Goal: Complete application form

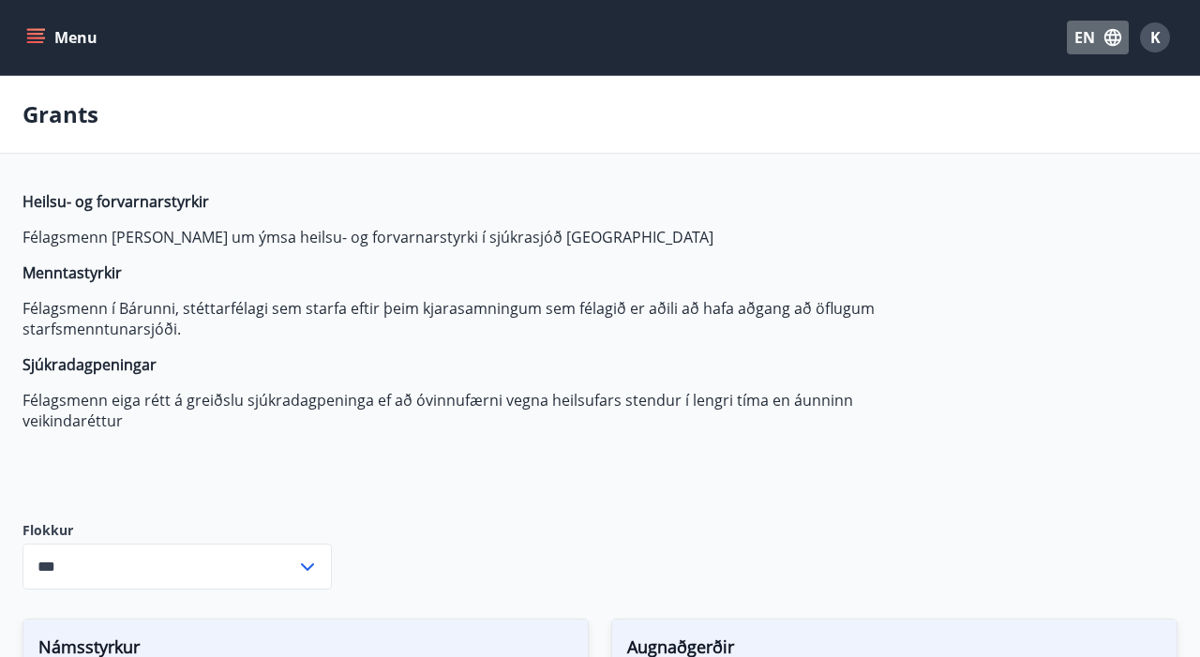
click at [1105, 38] on icon "button" at bounding box center [1113, 37] width 17 height 17
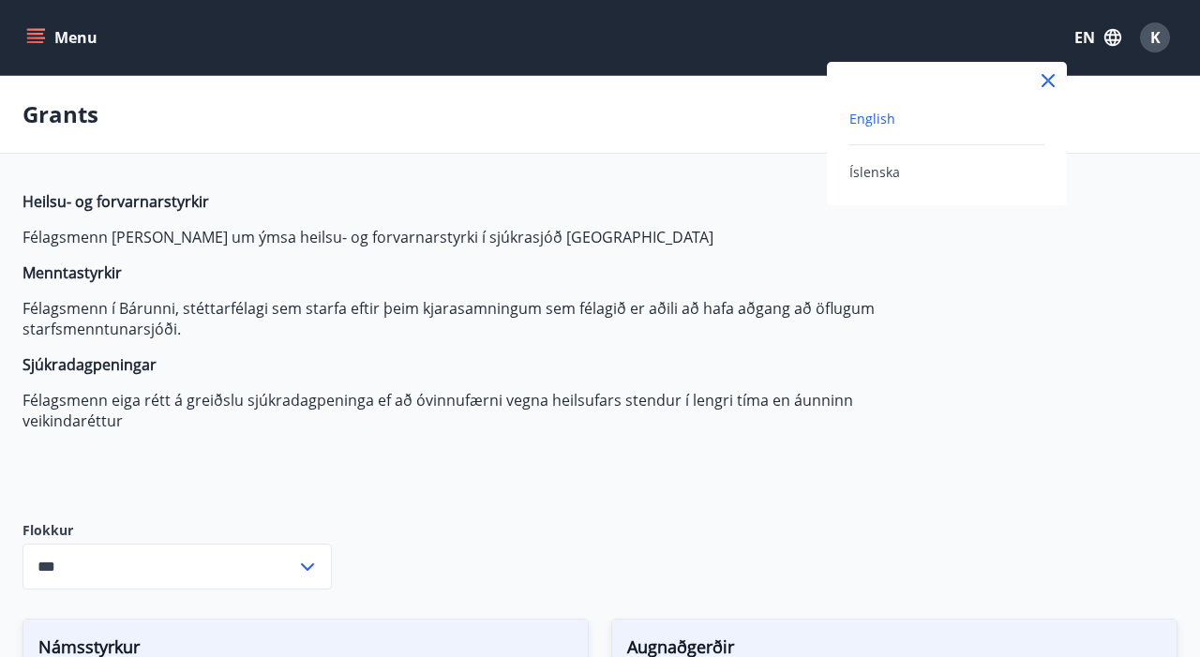
click at [1081, 332] on div at bounding box center [600, 328] width 1200 height 657
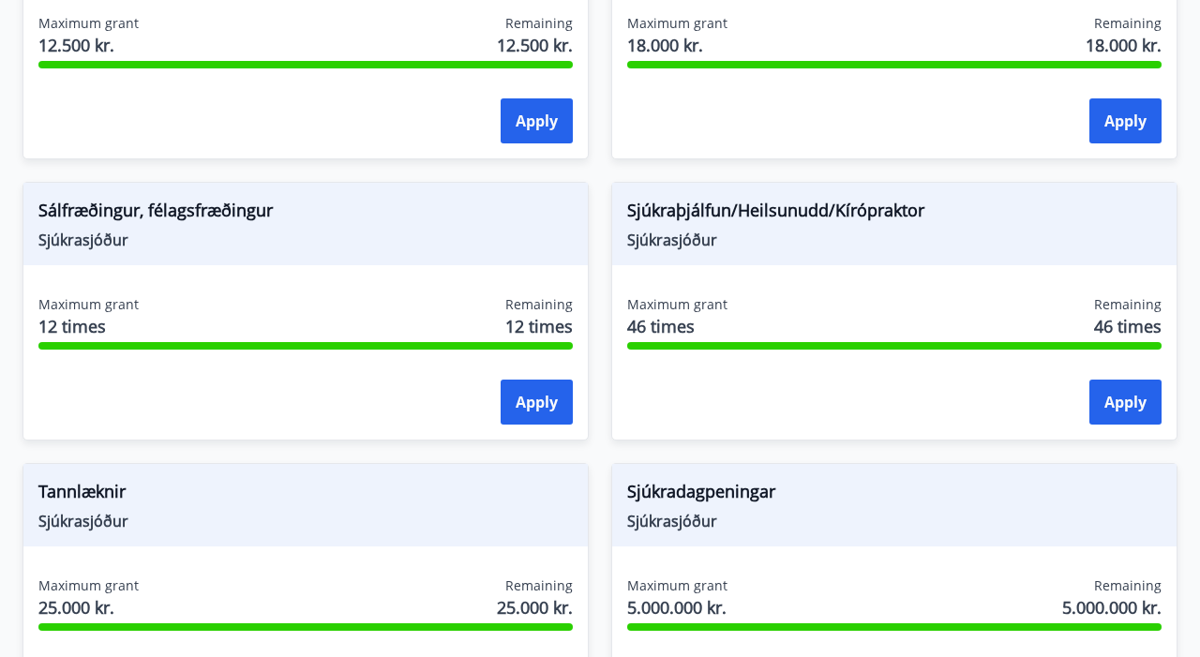
scroll to position [1838, 0]
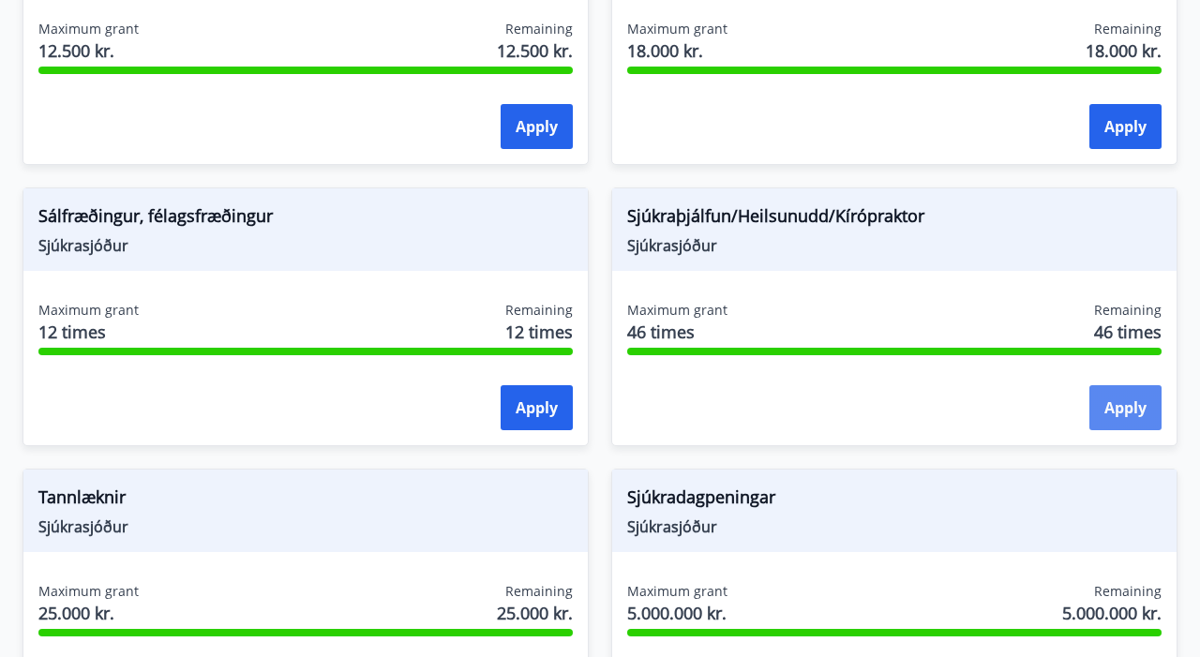
click at [1136, 416] on button "Apply" at bounding box center [1126, 407] width 72 height 45
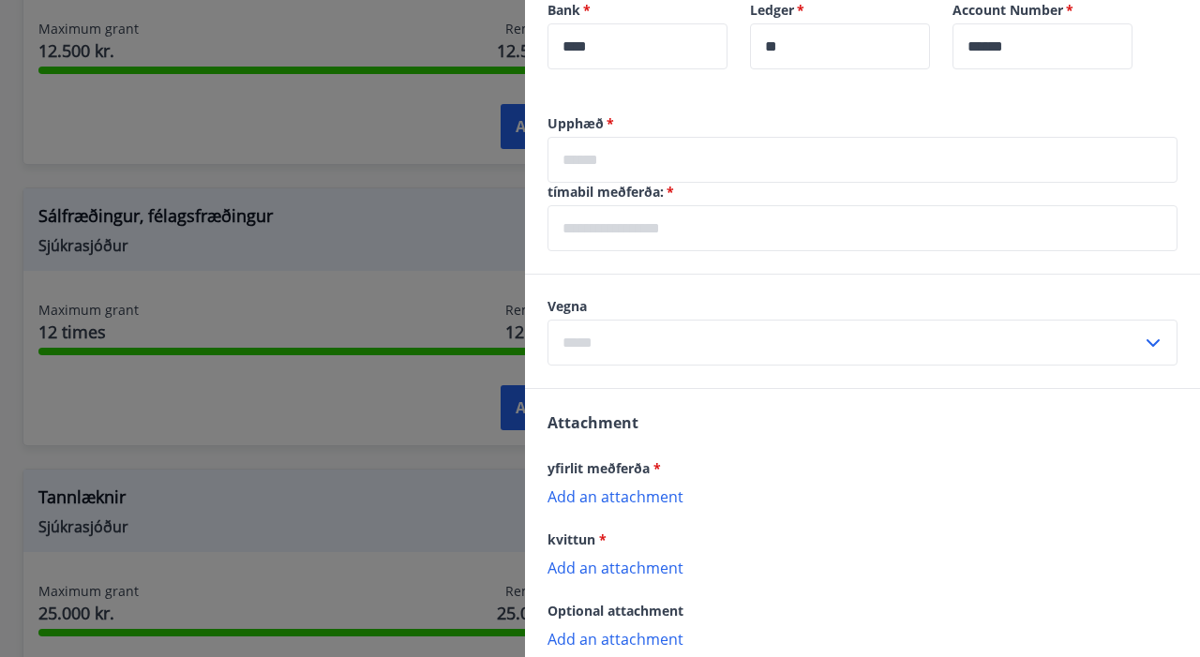
scroll to position [649, 0]
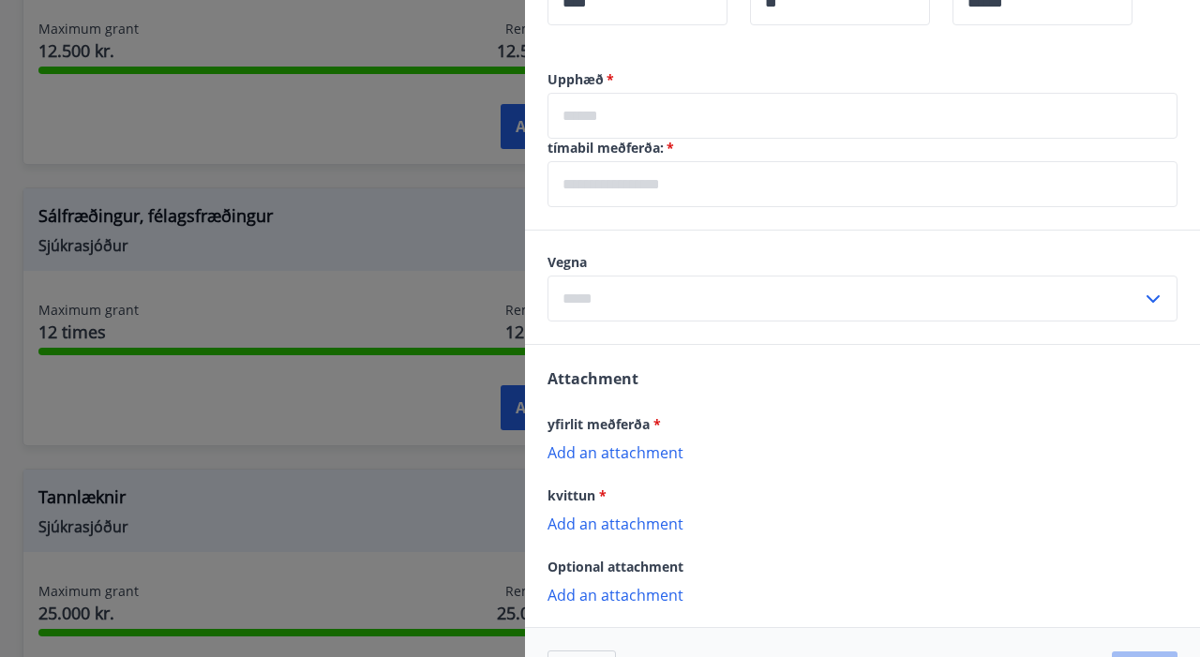
click at [689, 121] on input "text" at bounding box center [863, 116] width 630 height 46
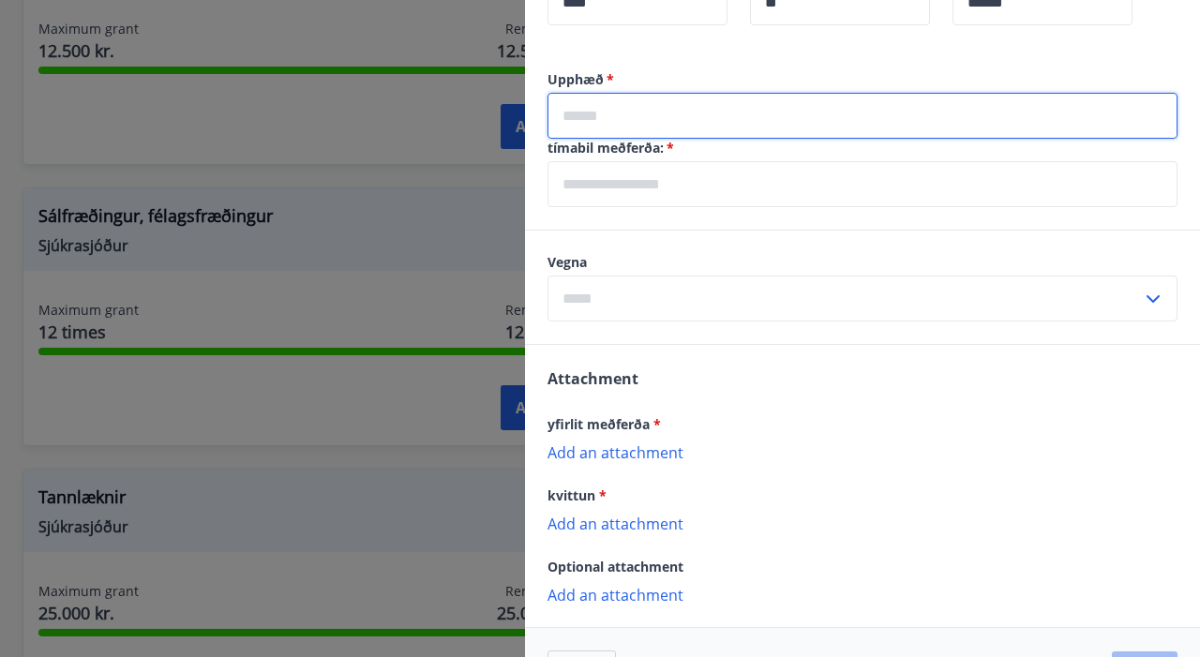
click at [648, 175] on div "tímabil meðferða:   * ​" at bounding box center [863, 173] width 630 height 68
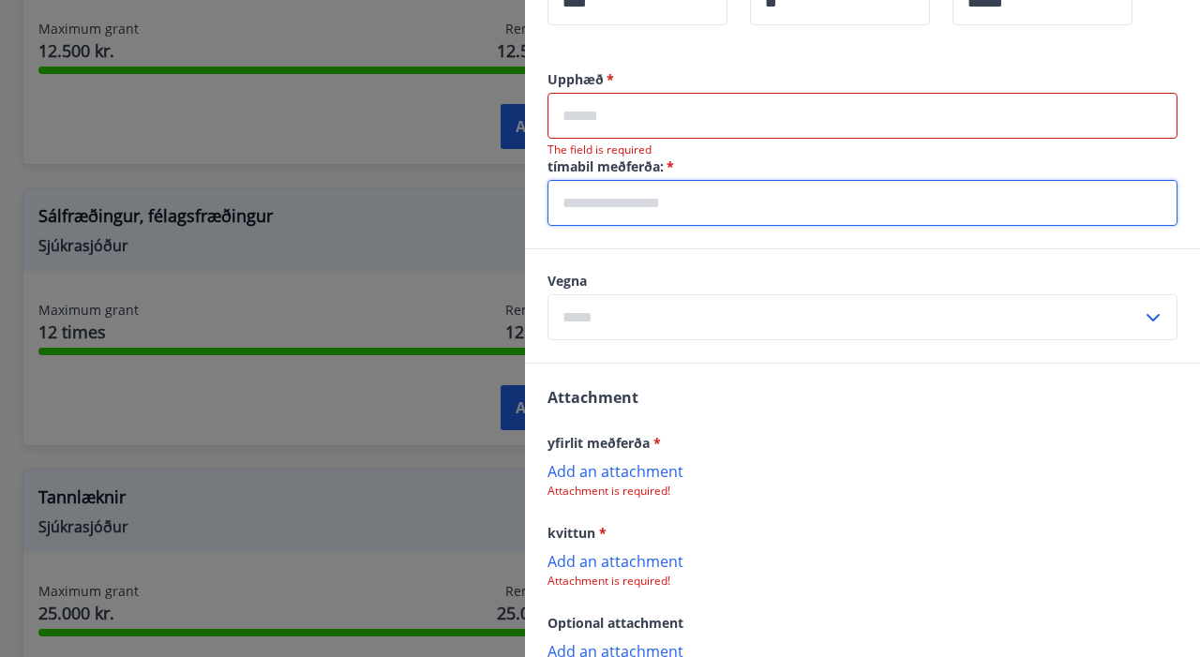
click at [675, 249] on div "Upphæð   * ​ The field is required tímabil meðferða:   * ​ Vegna ​ Attachment y…" at bounding box center [862, 423] width 675 height 706
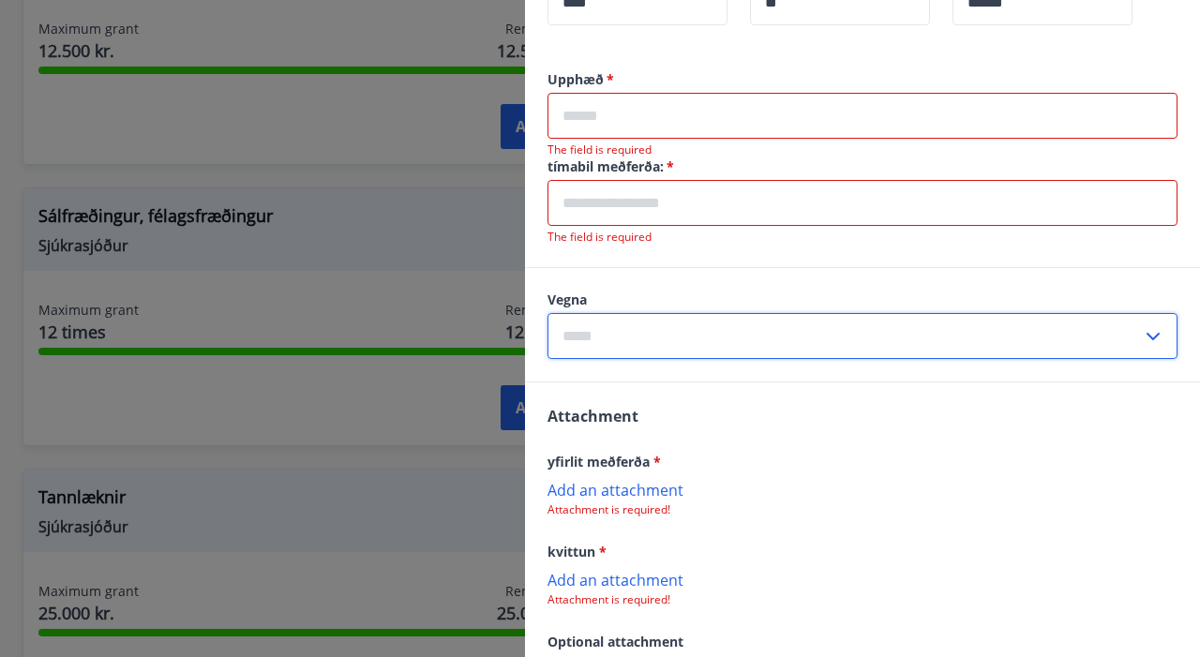
click at [676, 343] on input "text" at bounding box center [845, 336] width 595 height 46
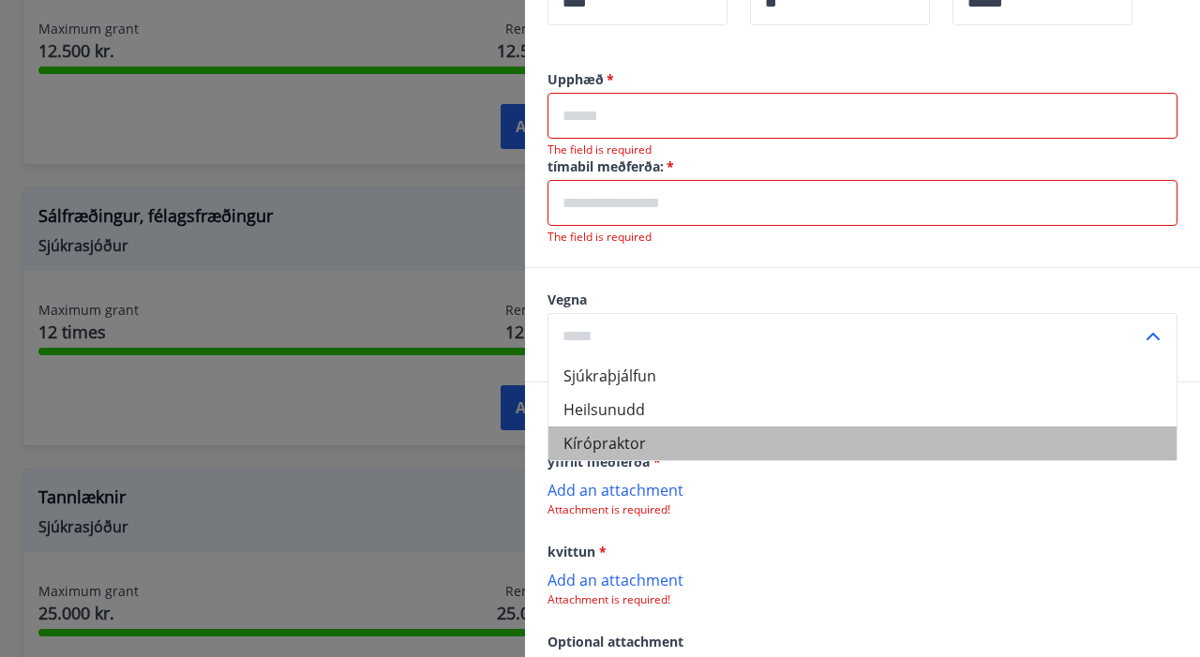
click at [670, 440] on li "Kírópraktor" at bounding box center [863, 444] width 628 height 34
type input "**********"
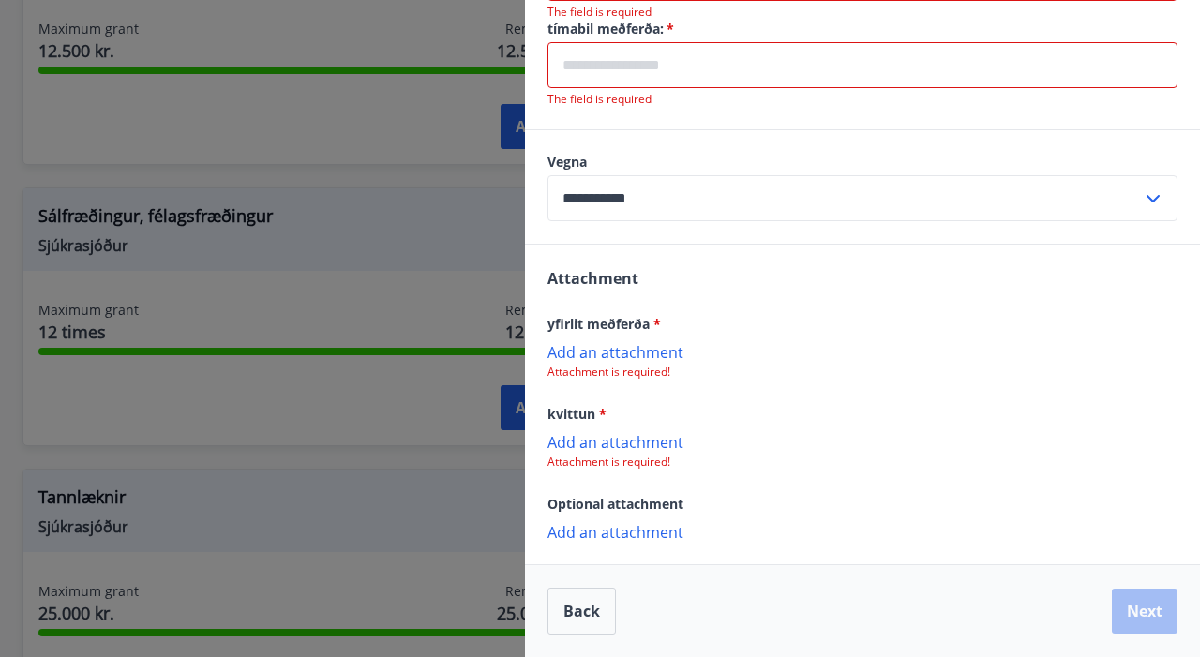
scroll to position [772, 0]
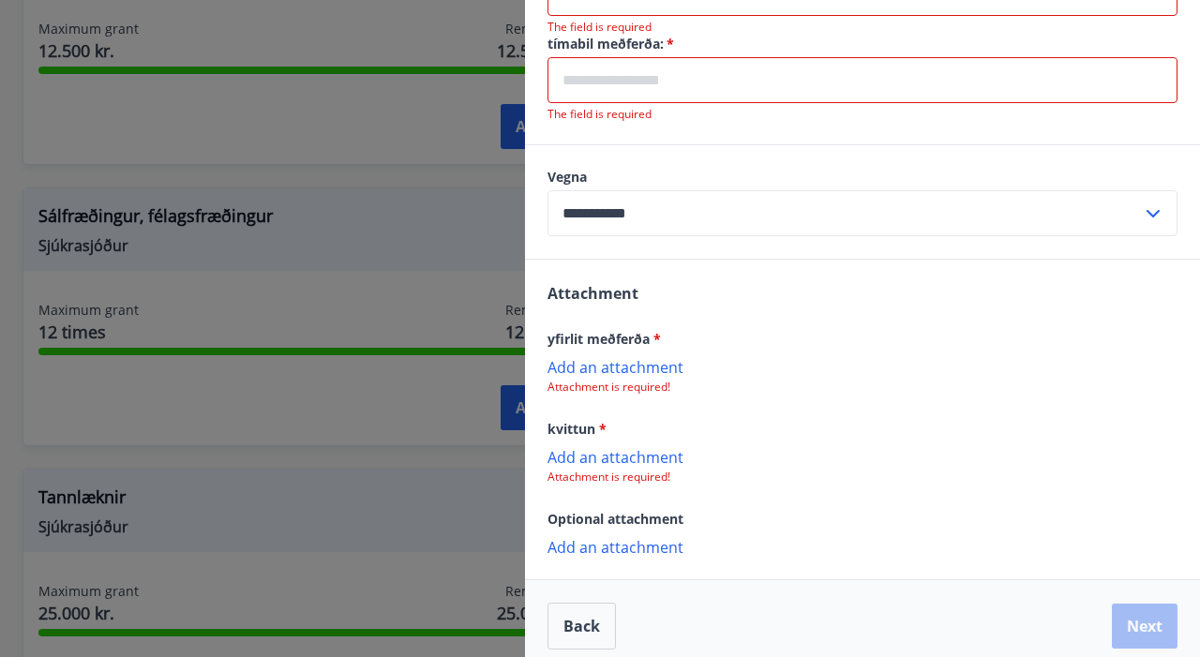
click at [628, 367] on p "Add an attachment" at bounding box center [863, 366] width 630 height 19
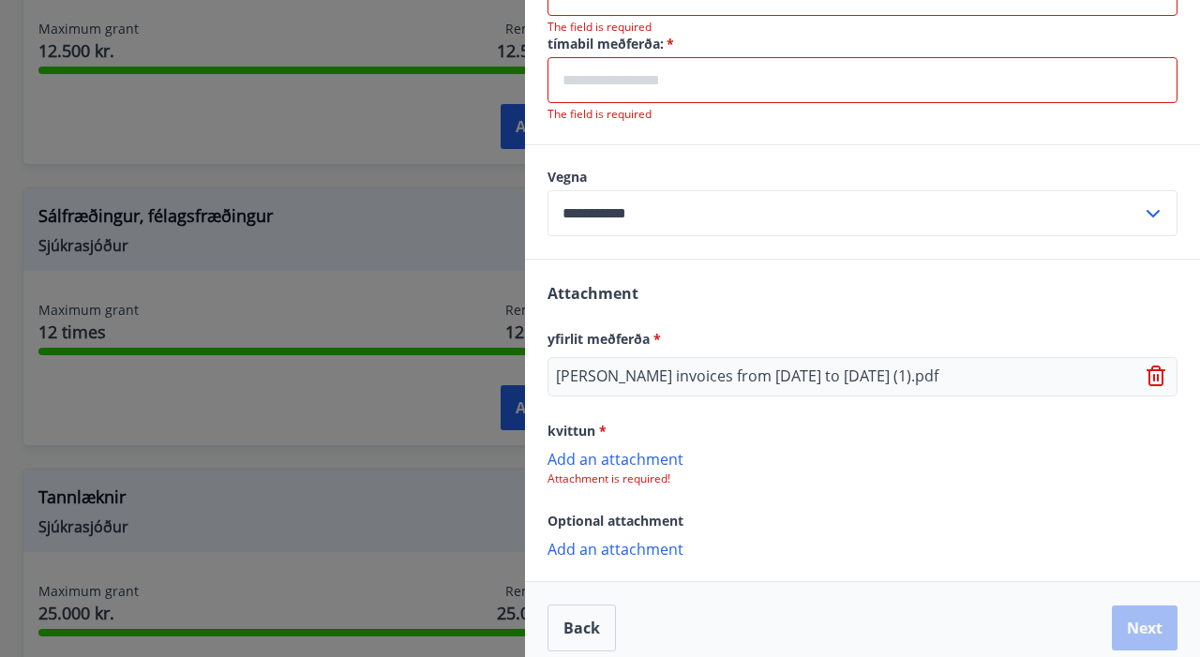
click at [637, 474] on p "Attachment is required!" at bounding box center [863, 479] width 630 height 15
click at [638, 453] on p "Add an attachment" at bounding box center [863, 458] width 630 height 19
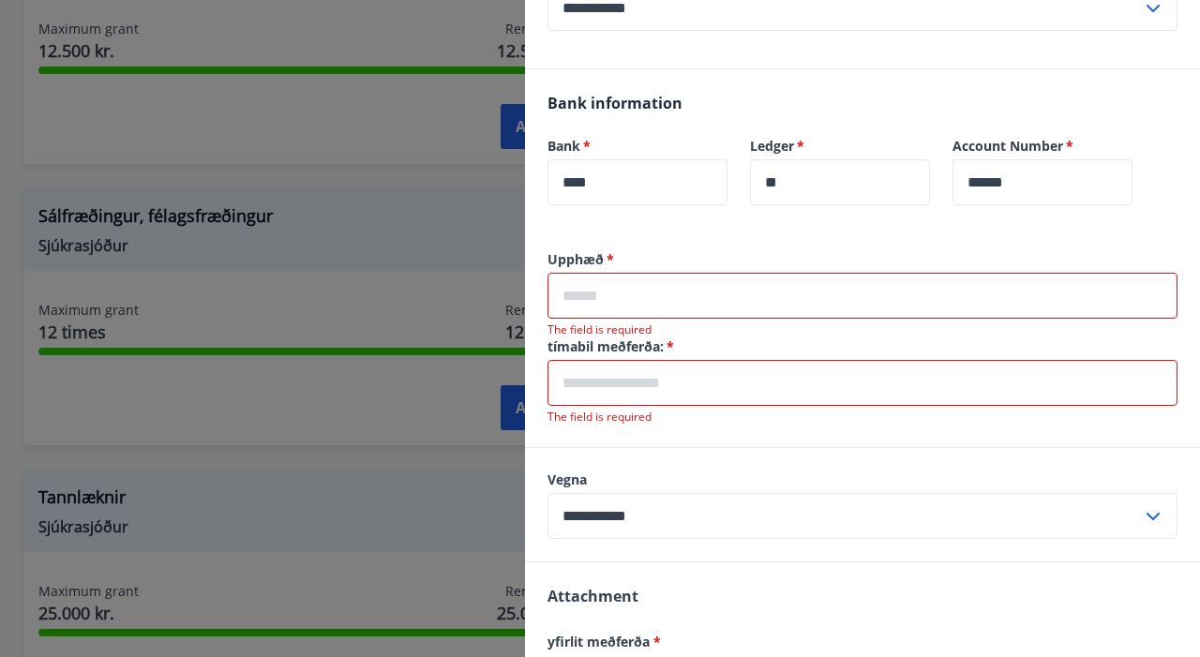
scroll to position [459, 0]
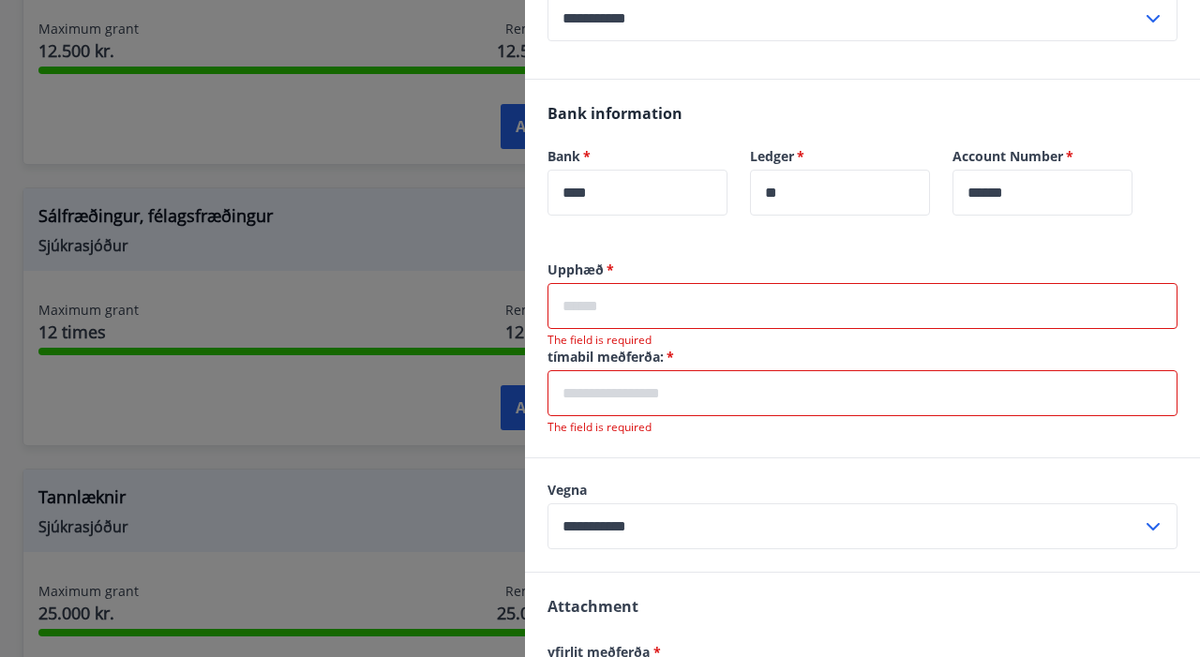
click at [726, 301] on input "text" at bounding box center [863, 306] width 630 height 46
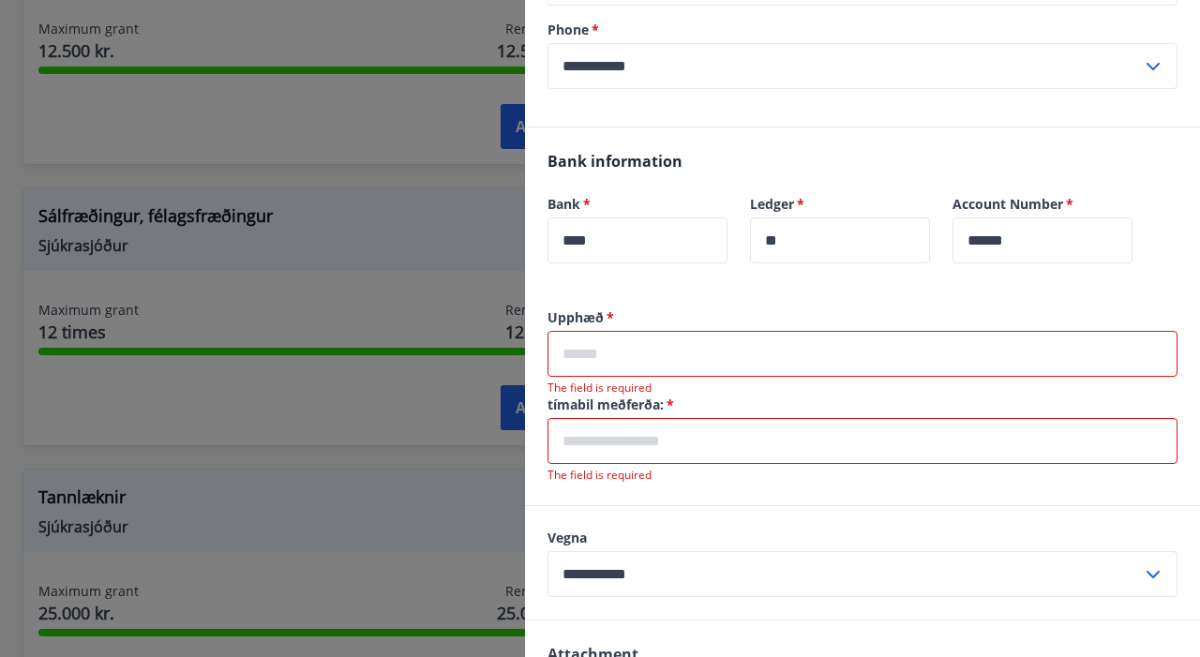
scroll to position [478, 0]
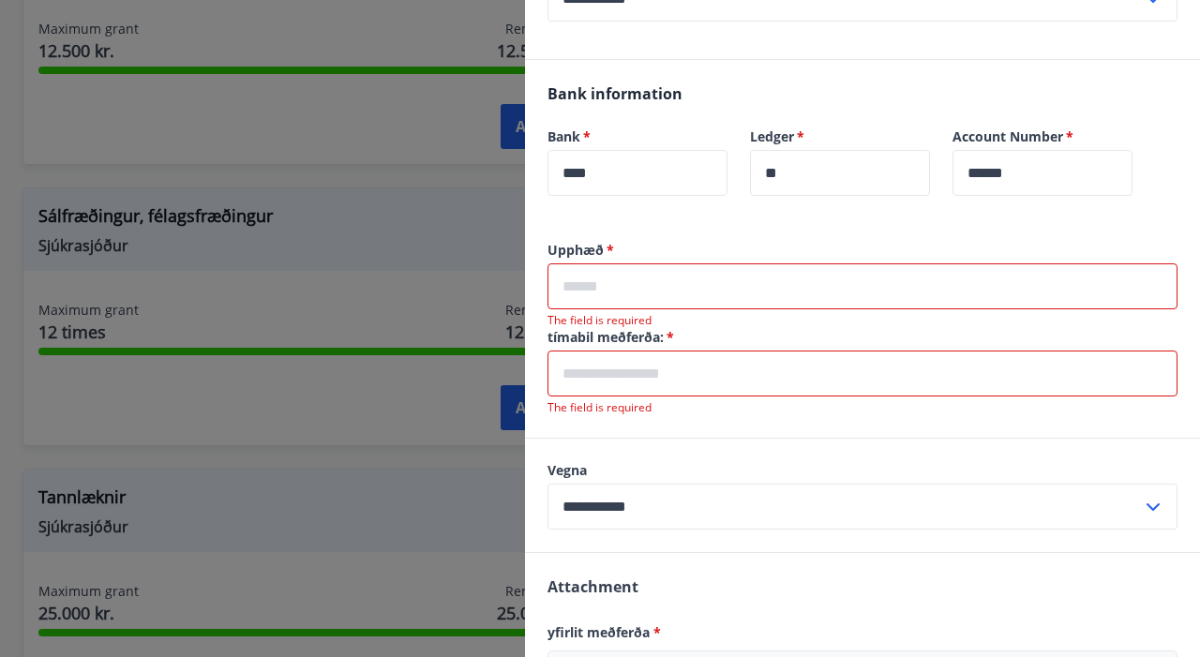
type input "*"
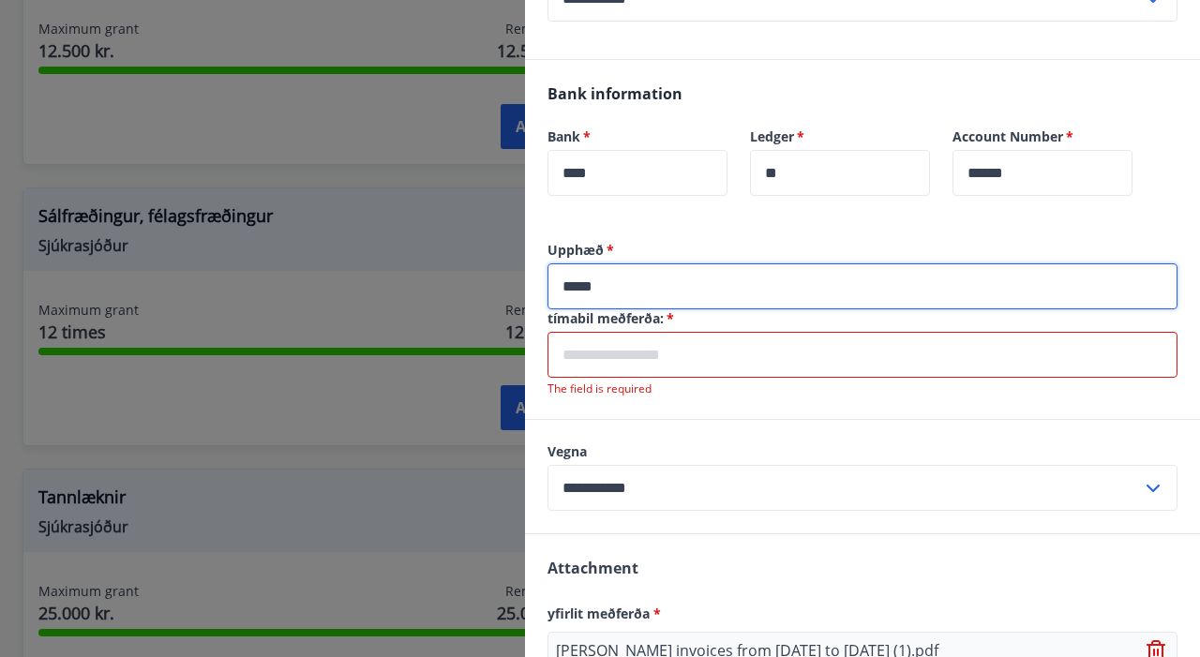
type input "*****"
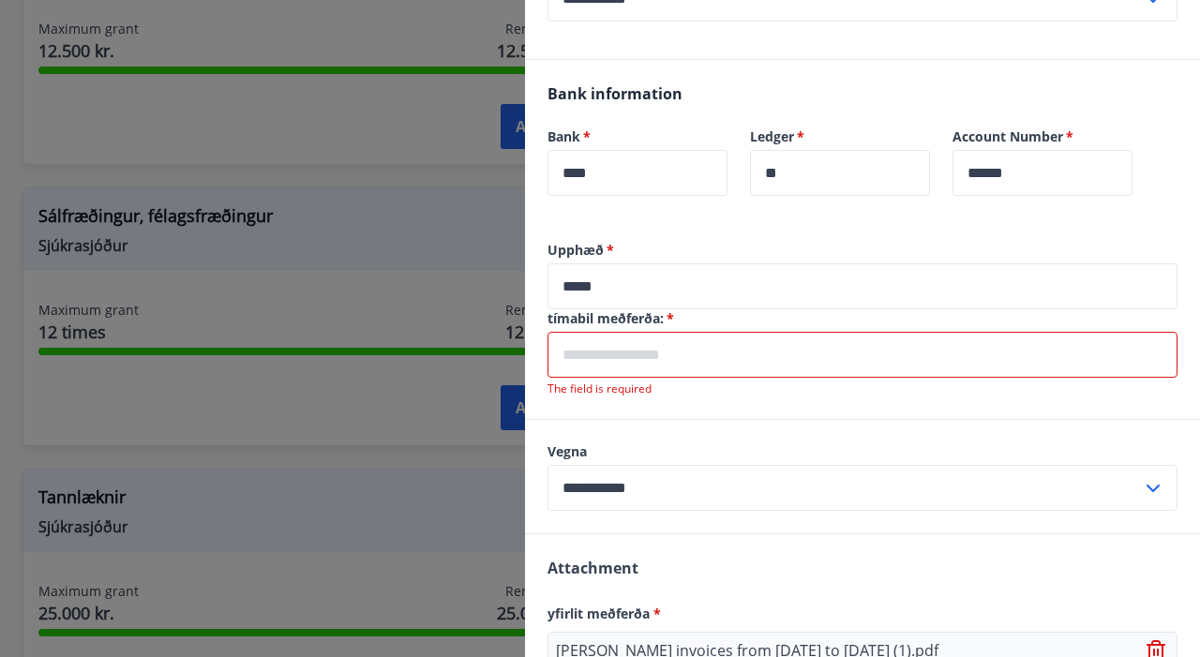
click at [739, 363] on input "text" at bounding box center [863, 355] width 630 height 46
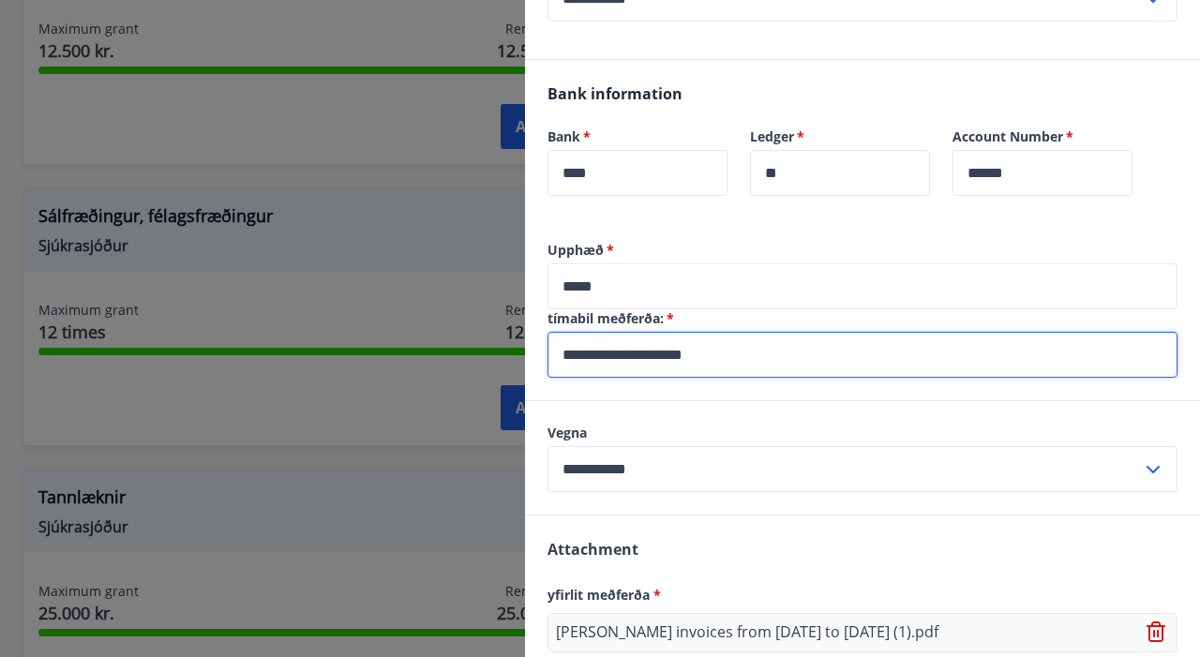
type input "**********"
click at [997, 396] on div "**********" at bounding box center [862, 320] width 675 height 159
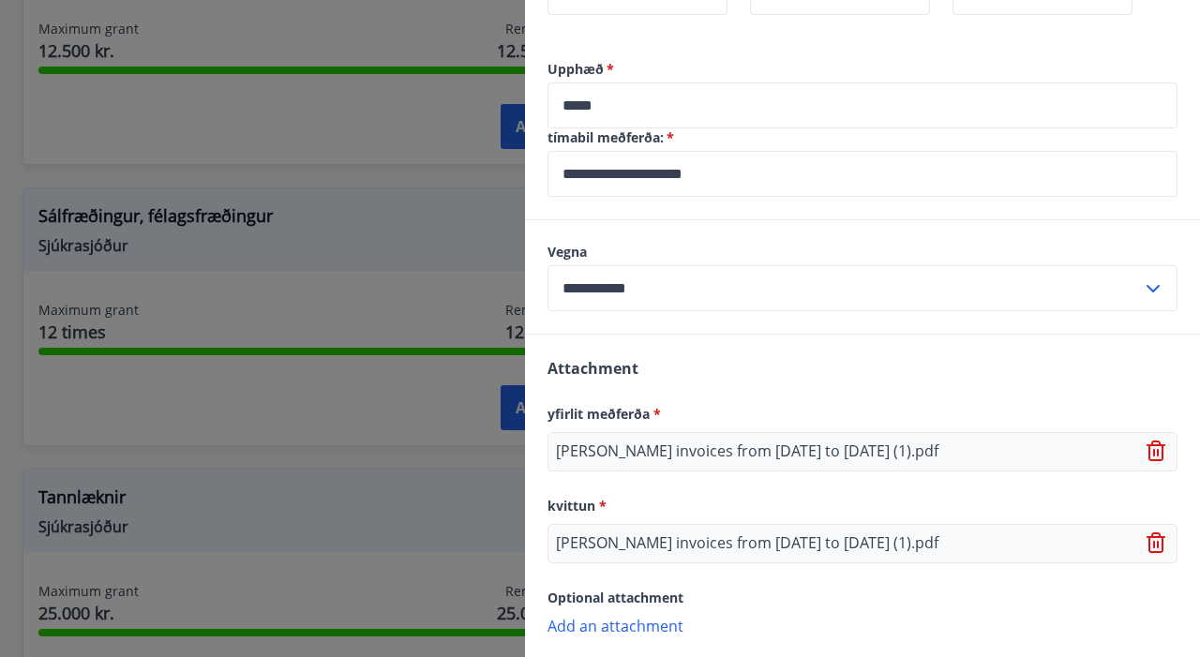
scroll to position [523, 0]
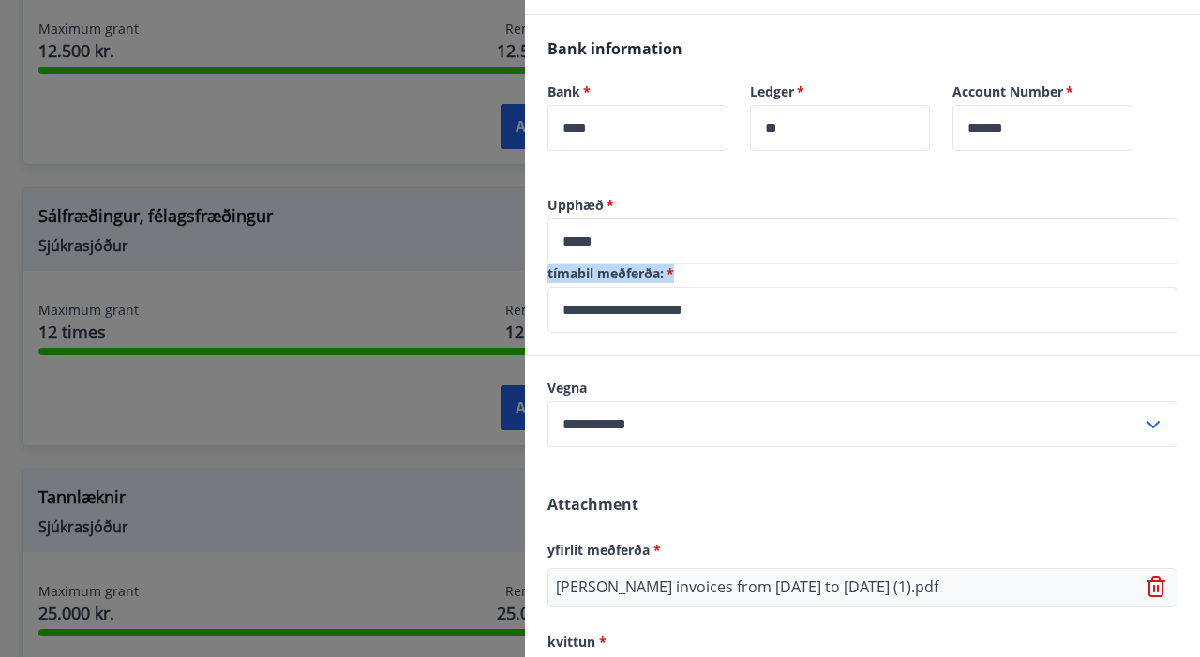
drag, startPoint x: 685, startPoint y: 278, endPoint x: 541, endPoint y: 276, distance: 143.5
click at [540, 276] on div "**********" at bounding box center [862, 275] width 675 height 159
copy label "tímabil meðferða:   *"
click at [765, 354] on div "**********" at bounding box center [862, 275] width 675 height 159
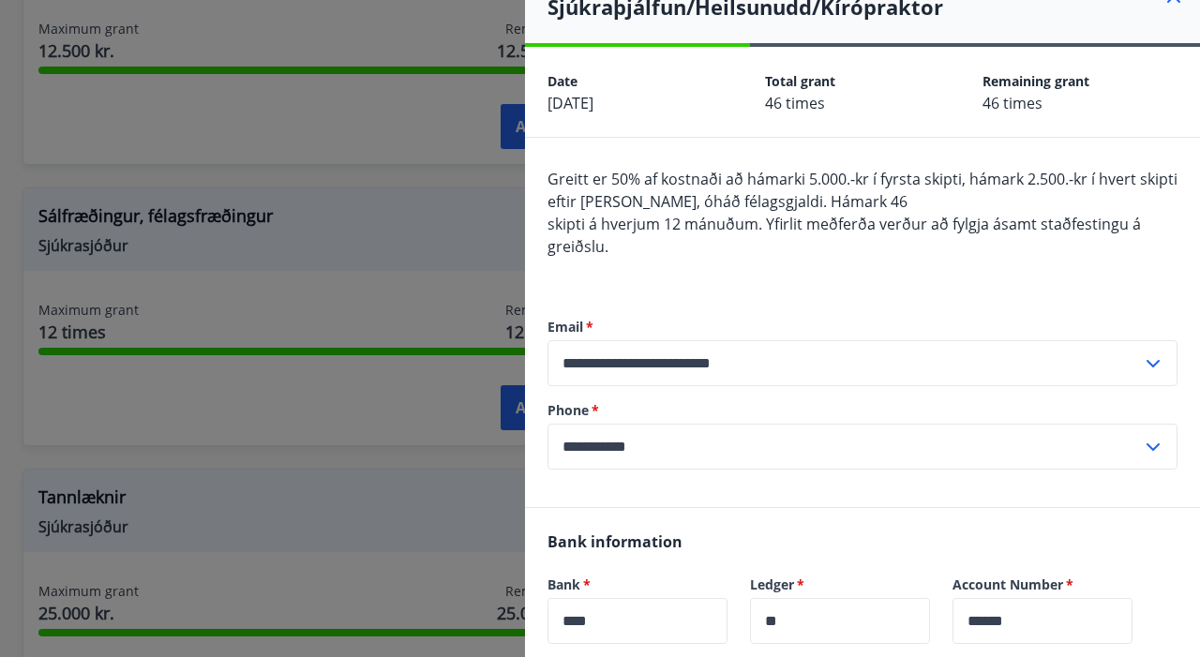
scroll to position [54, 0]
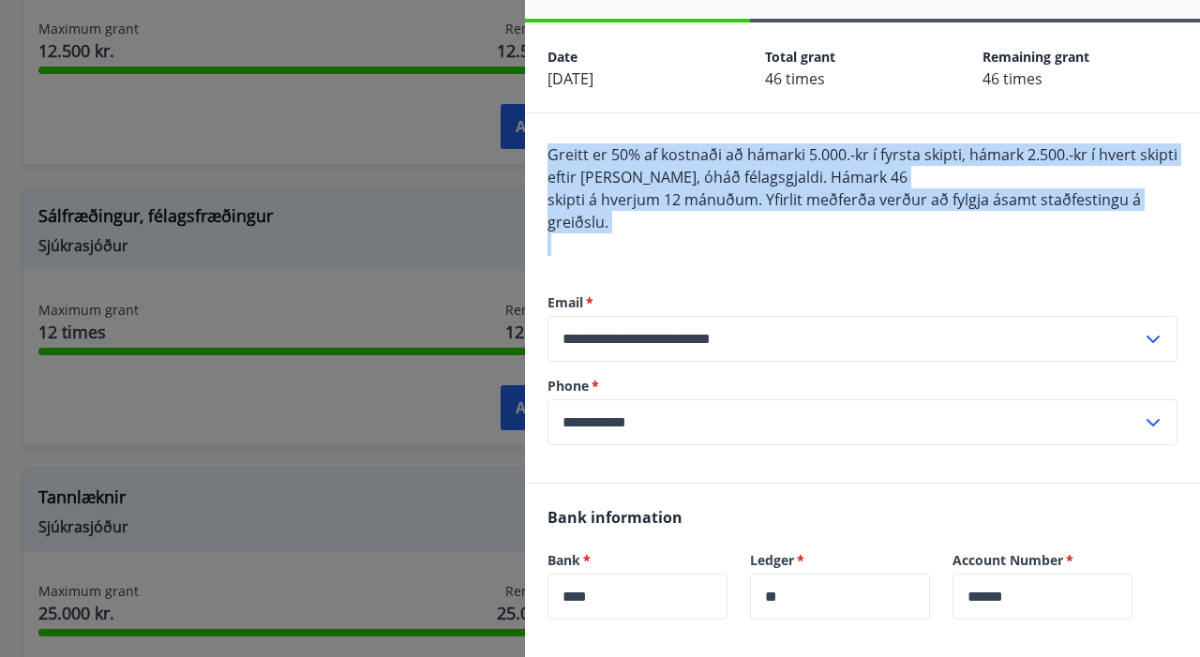
drag, startPoint x: 659, startPoint y: 233, endPoint x: 550, endPoint y: 150, distance: 137.3
click at [550, 150] on div "Greitt er 50% af kostnaði að hámarki 5.000.-kr í fyrsta skipti, hámark 2.500.-k…" at bounding box center [863, 199] width 630 height 113
copy span "Greitt er 50% af kostnaði að hámarki 5.000.-kr í fyrsta skipti, hámark 2.500.-k…"
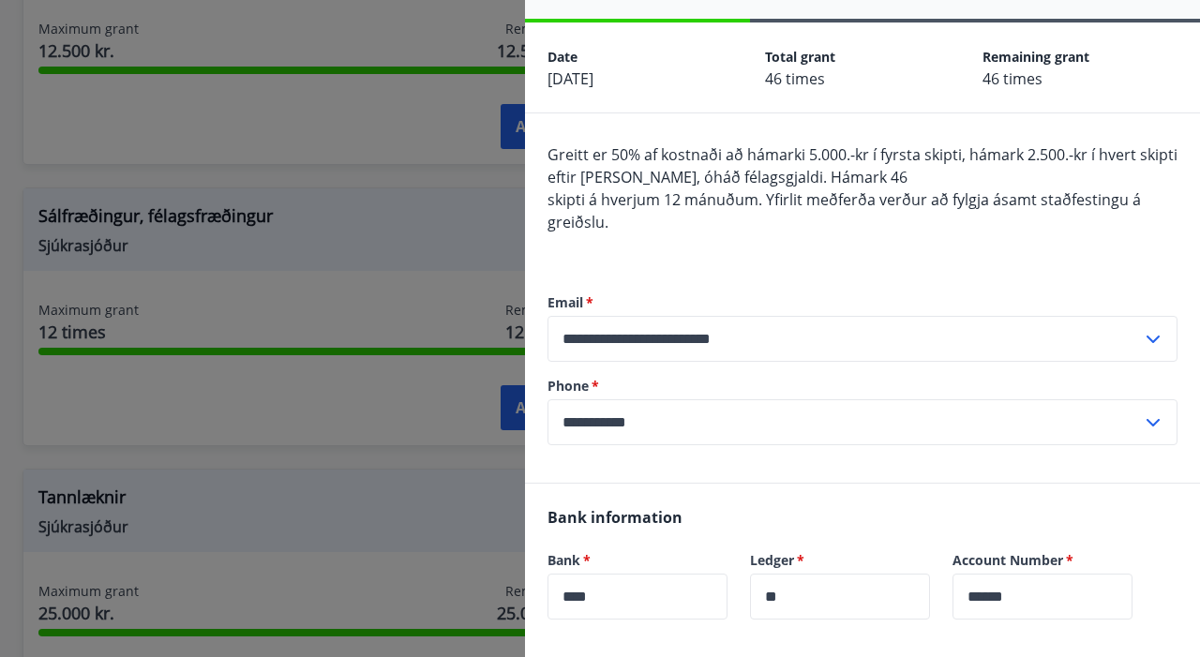
click at [826, 248] on div "Greitt er 50% af kostnaði að hámarki 5.000.-kr í fyrsta skipti, hámark 2.500.-k…" at bounding box center [863, 199] width 630 height 113
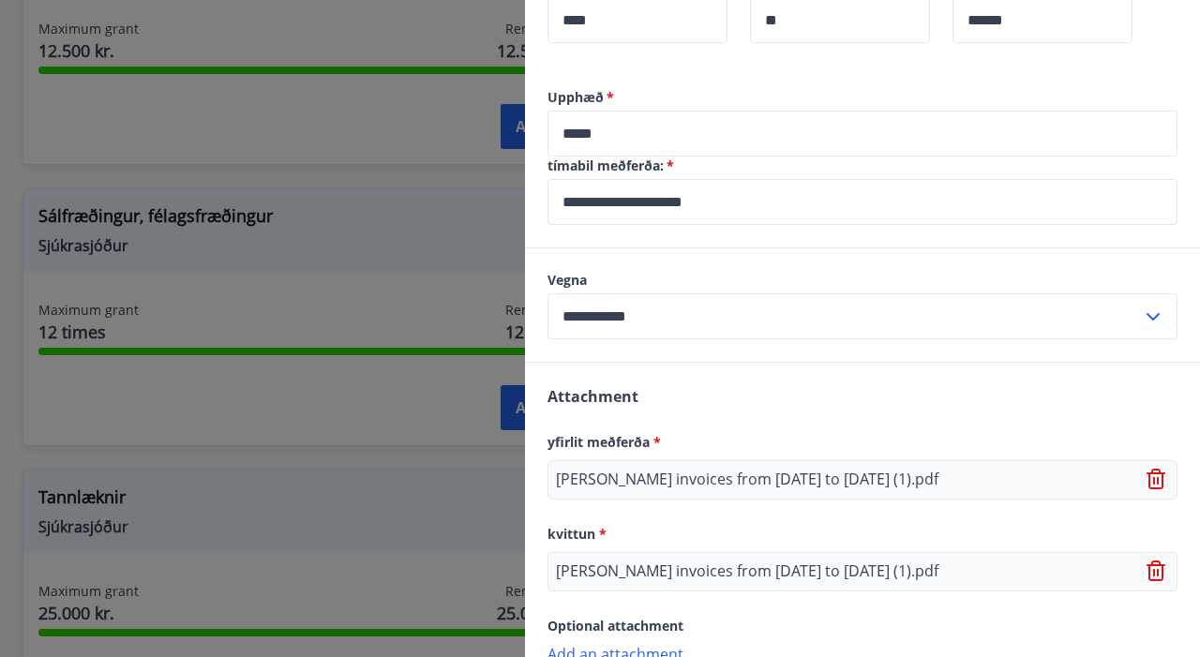
scroll to position [638, 0]
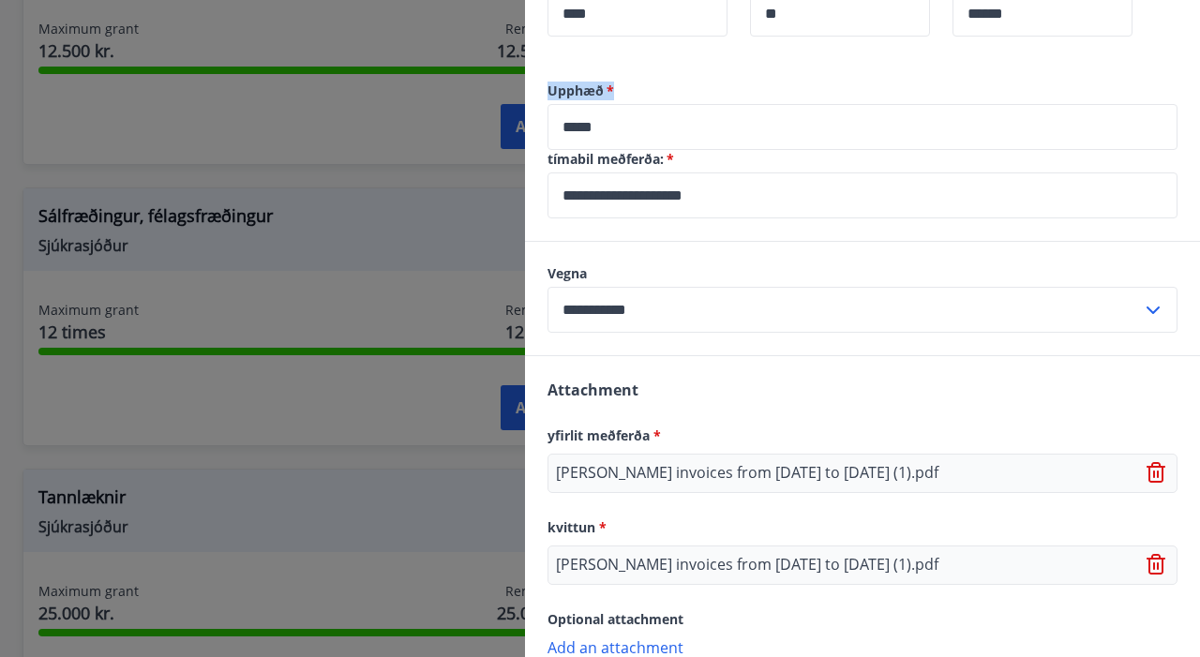
drag, startPoint x: 626, startPoint y: 95, endPoint x: 540, endPoint y: 90, distance: 86.4
click at [539, 90] on div "**********" at bounding box center [862, 161] width 675 height 159
copy label "Upphæð   *"
click at [759, 263] on div "**********" at bounding box center [862, 298] width 675 height 113
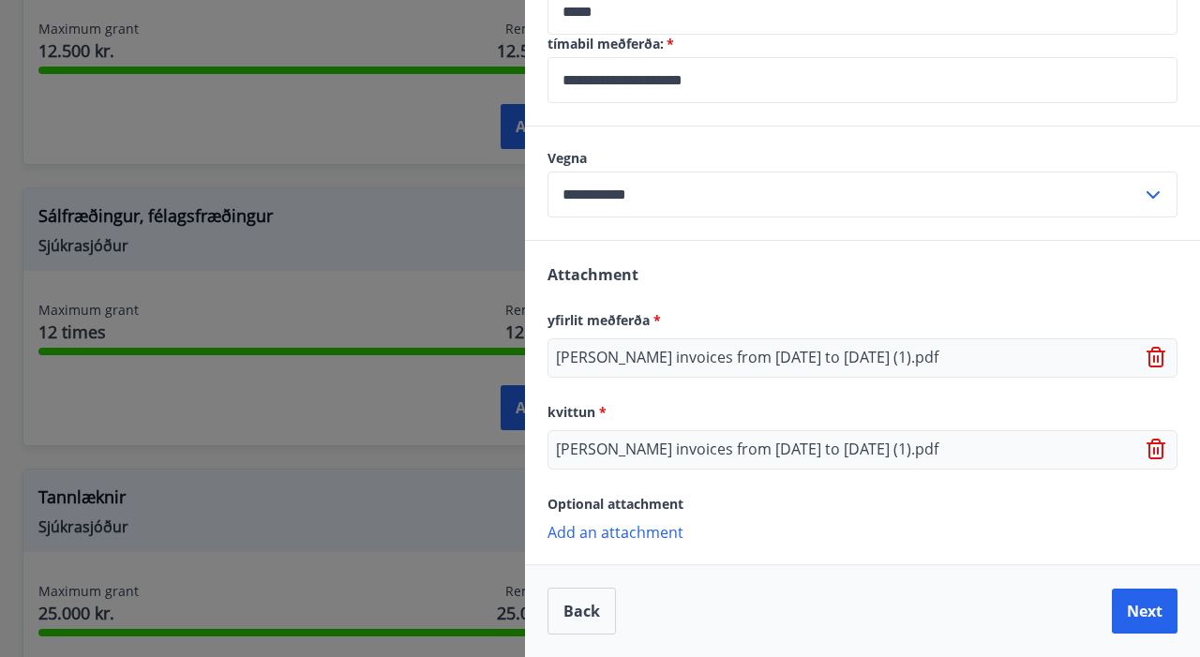
scroll to position [753, 0]
click at [1152, 608] on button "Next" at bounding box center [1145, 611] width 66 height 45
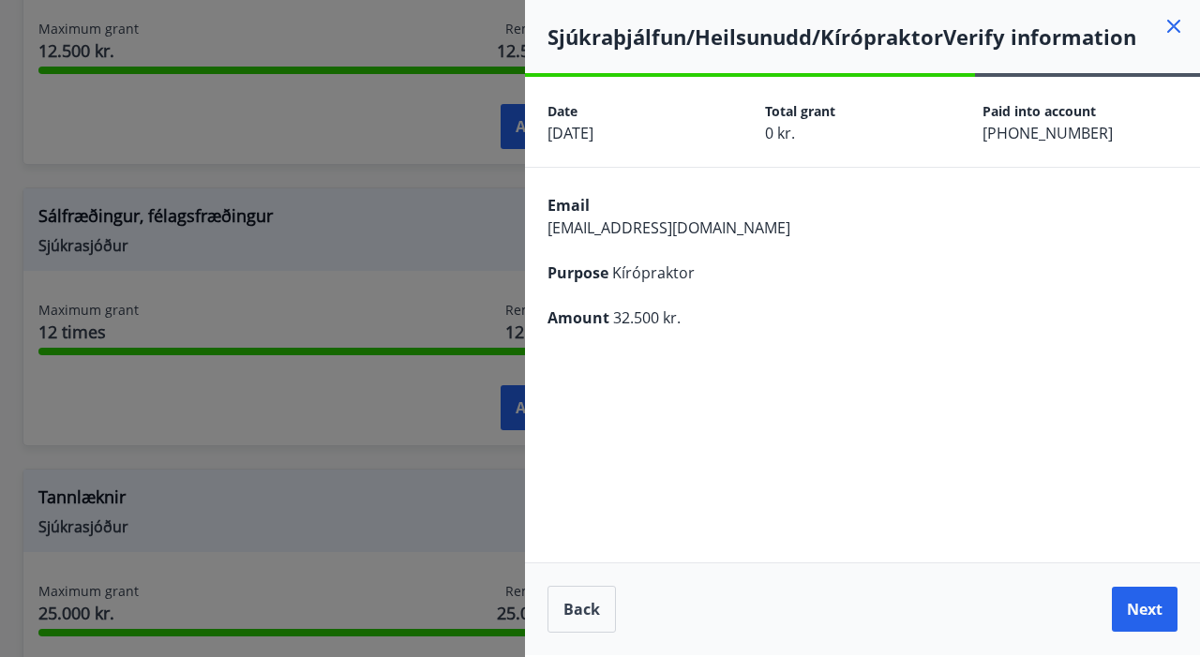
scroll to position [0, 0]
click at [589, 612] on button "Back" at bounding box center [582, 609] width 68 height 47
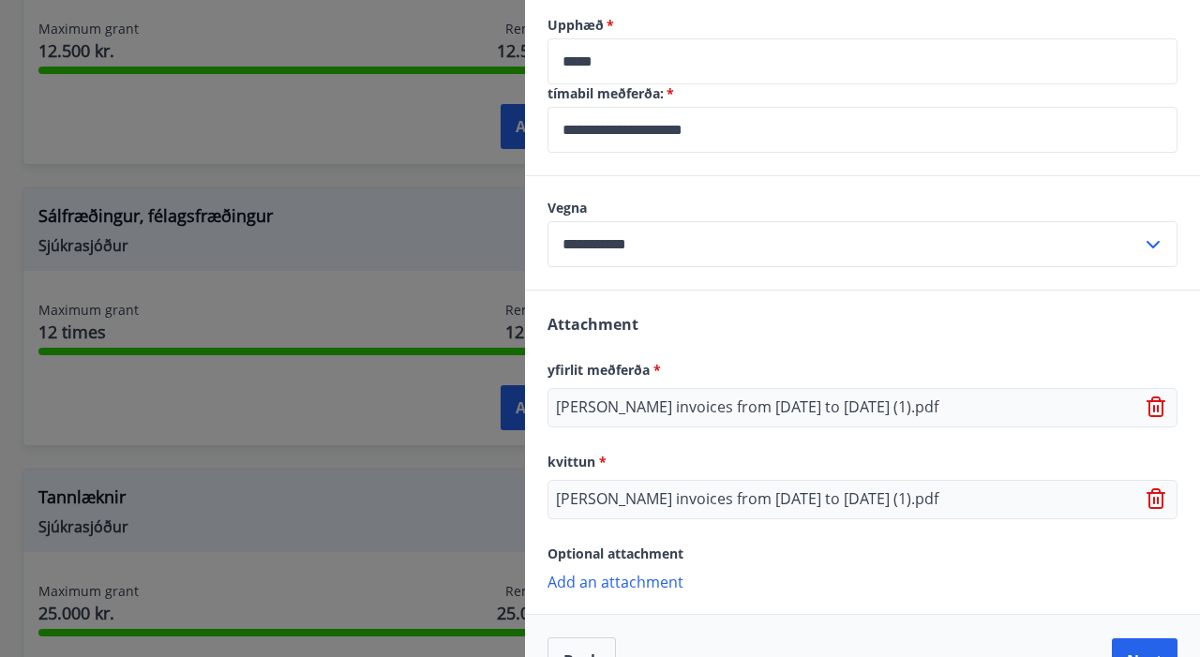
scroll to position [753, 0]
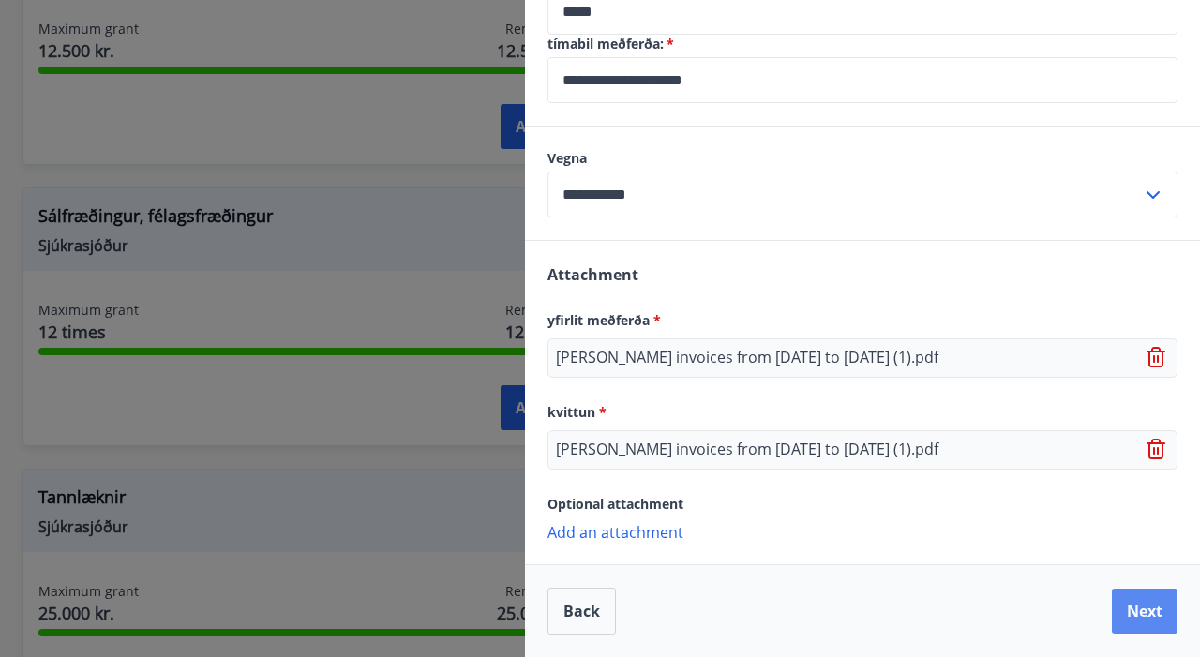
click at [1139, 598] on button "Next" at bounding box center [1145, 611] width 66 height 45
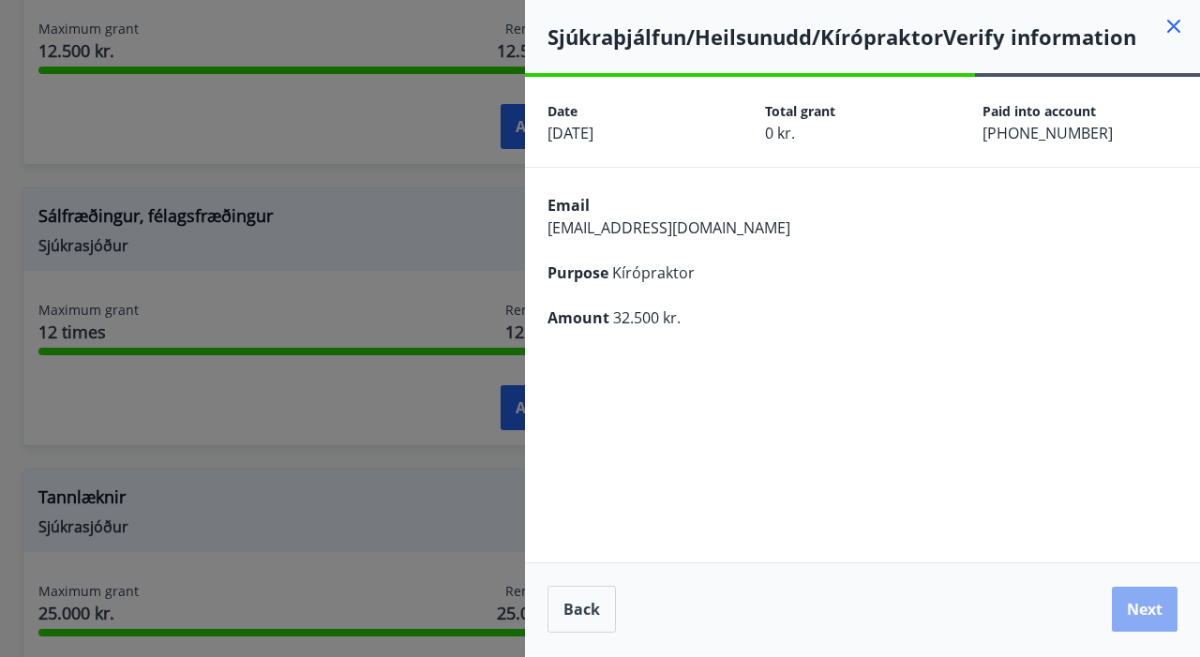
click at [1151, 618] on button "Next" at bounding box center [1145, 609] width 66 height 45
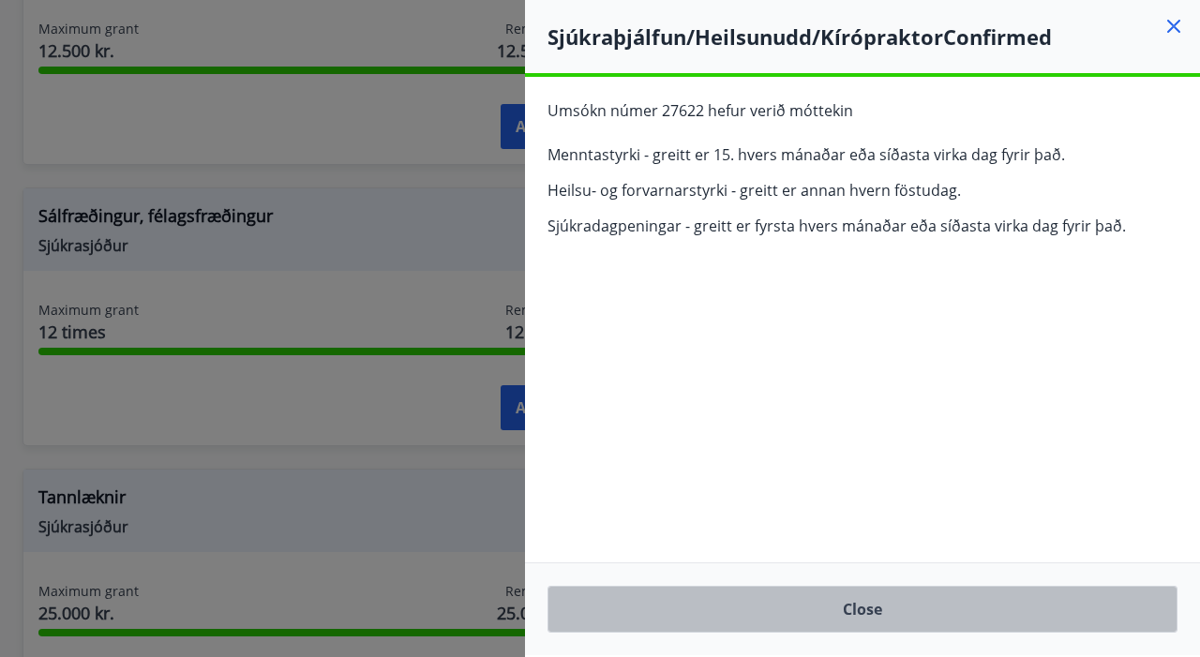
click at [924, 614] on button "Close" at bounding box center [863, 609] width 630 height 47
